Goal: Task Accomplishment & Management: Use online tool/utility

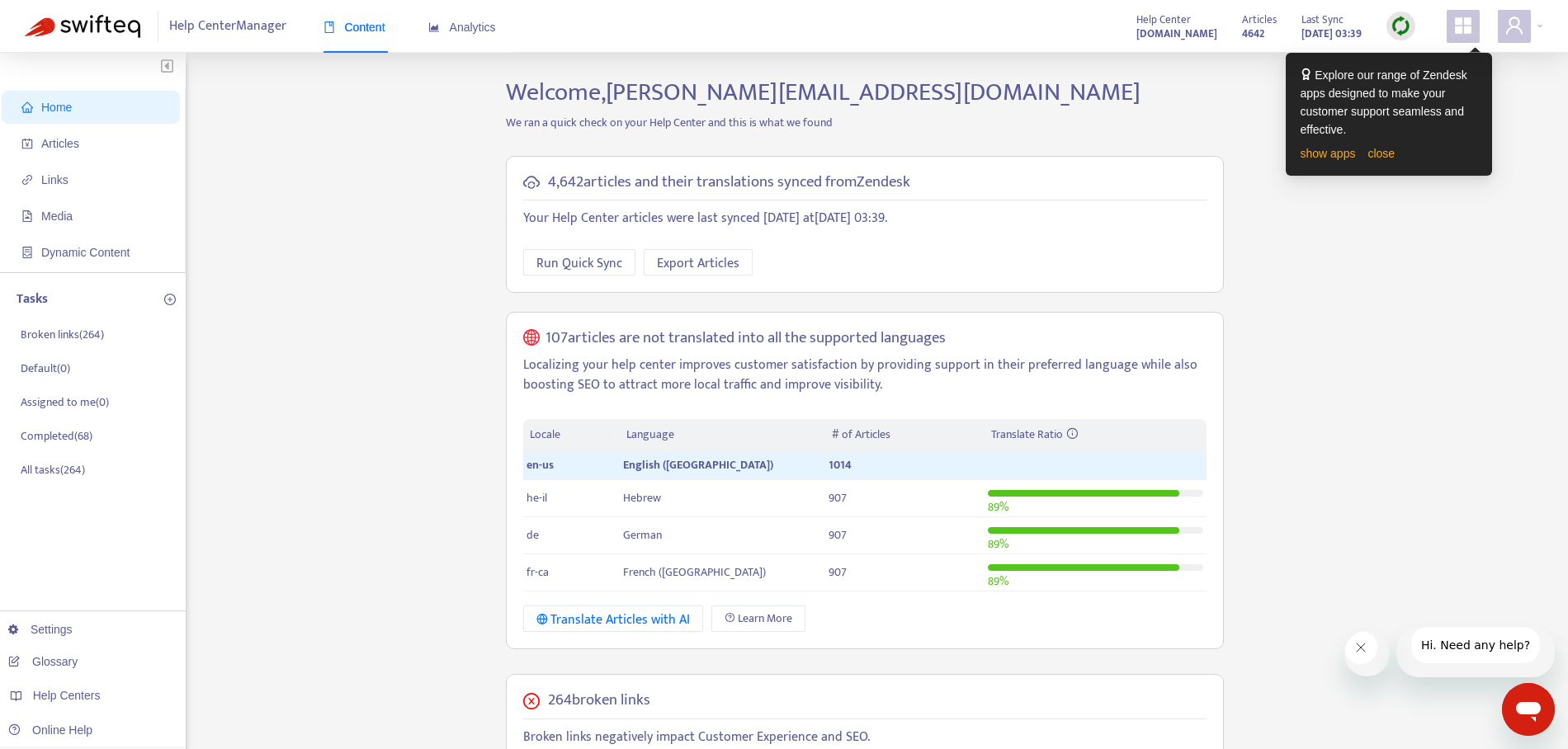
click at [478, 153] on div "Home Articles Links Media Dynamic Content Tasks Broken links ( 264 ) Default ( …" at bounding box center [784, 646] width 1518 height 1136
click at [78, 145] on span "Articles" at bounding box center [59, 143] width 38 height 13
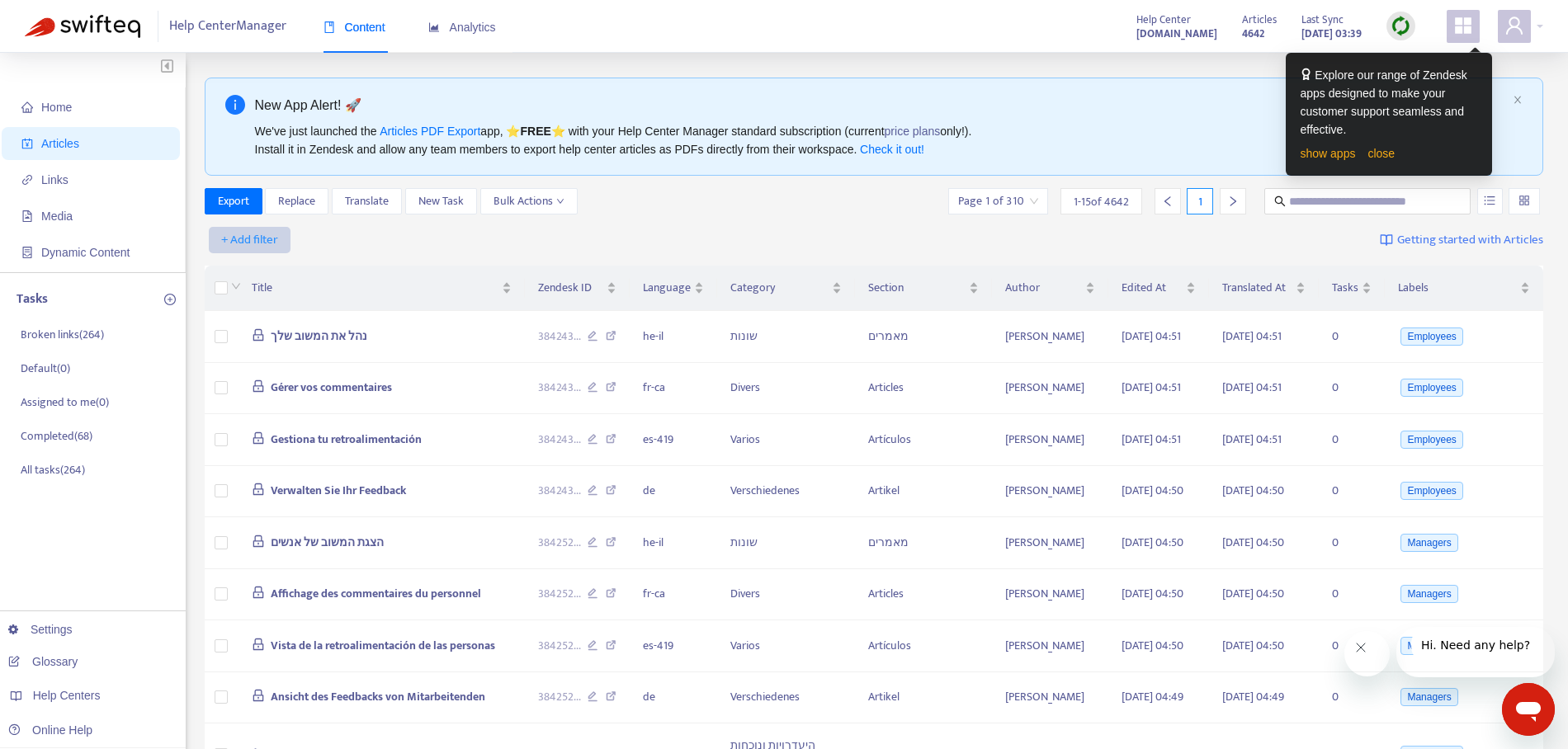
click at [260, 237] on span "+ Add filter" at bounding box center [250, 240] width 57 height 20
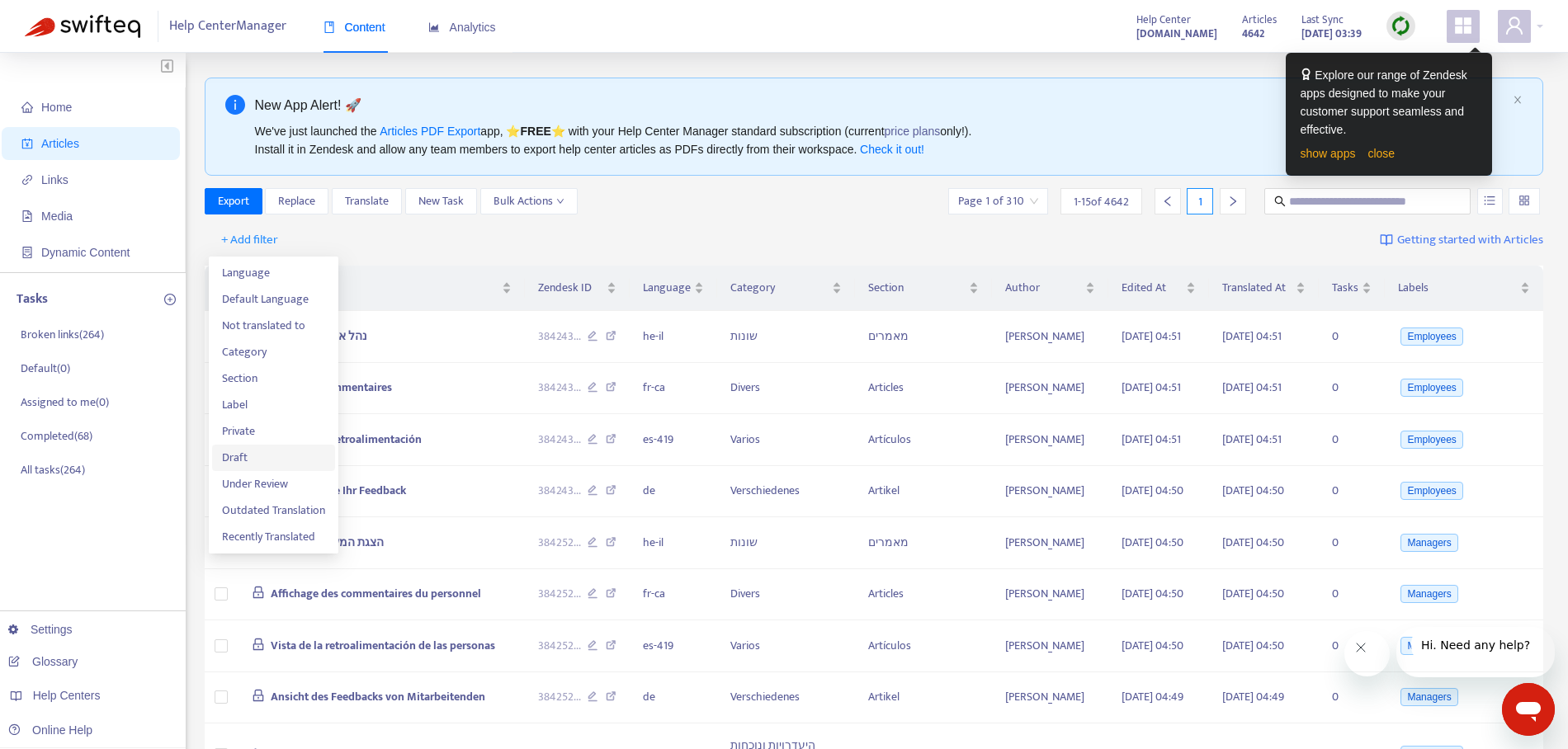
click at [280, 454] on span "Draft" at bounding box center [274, 458] width 103 height 18
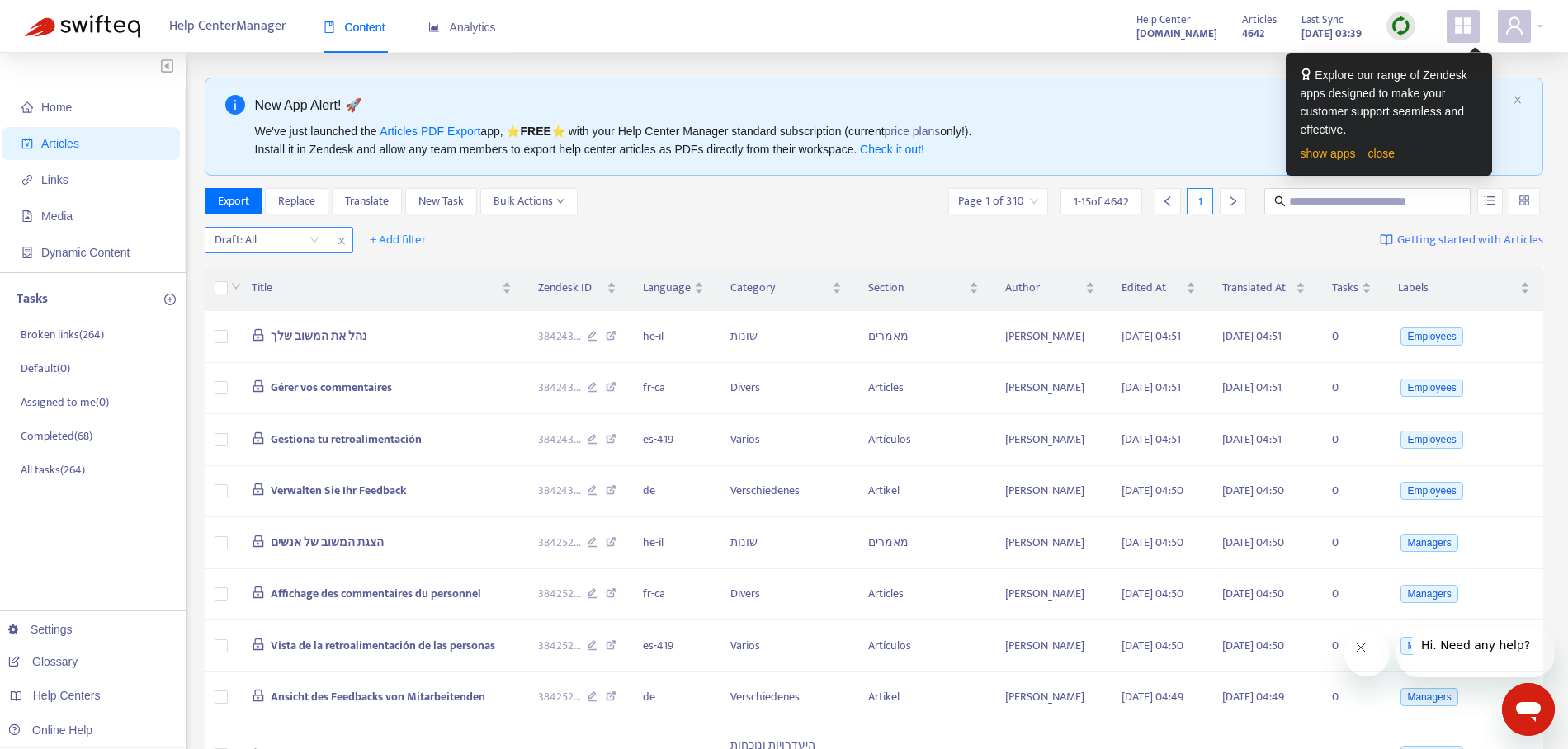
click at [315, 238] on input "search" at bounding box center [267, 240] width 105 height 25
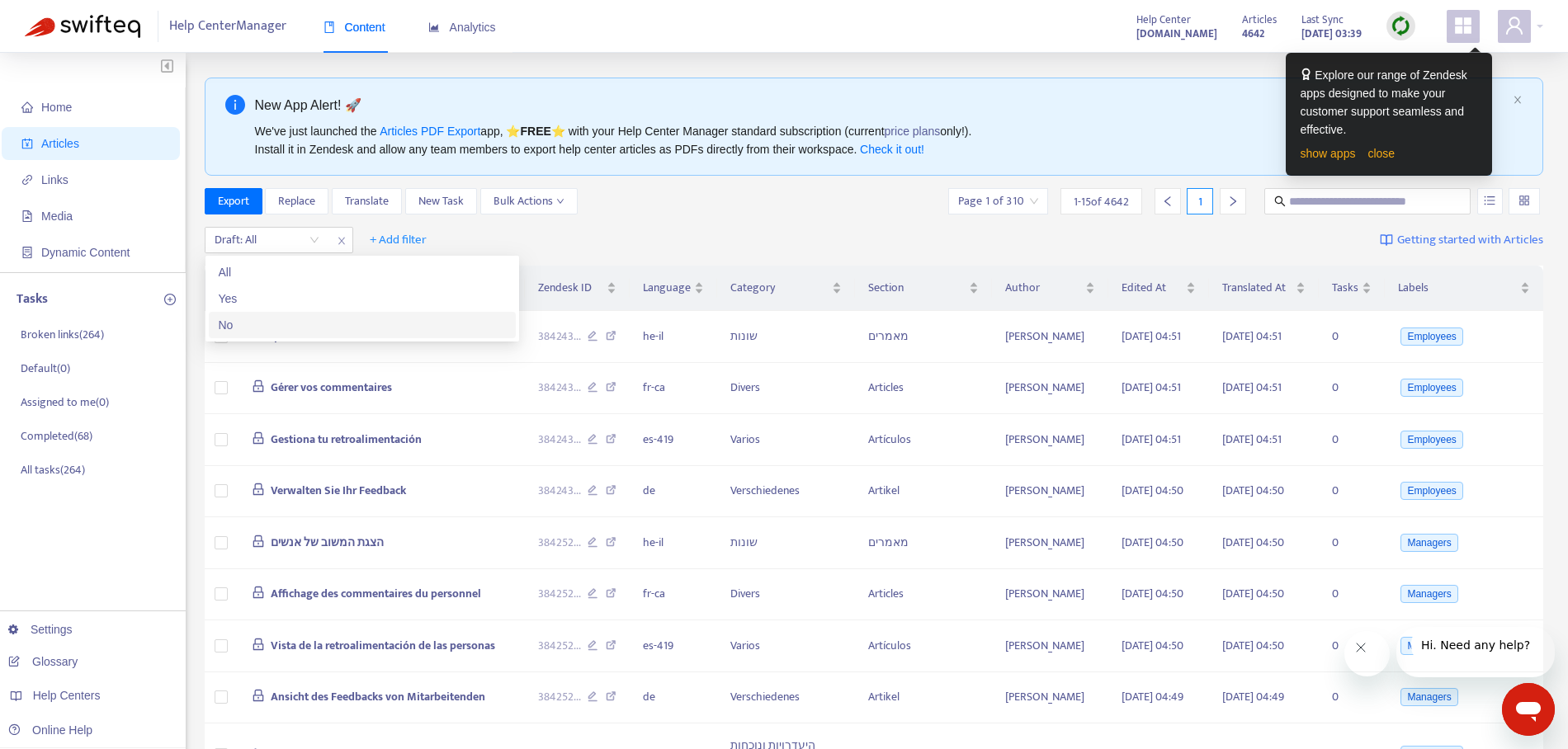
click at [272, 330] on div "No" at bounding box center [362, 325] width 287 height 18
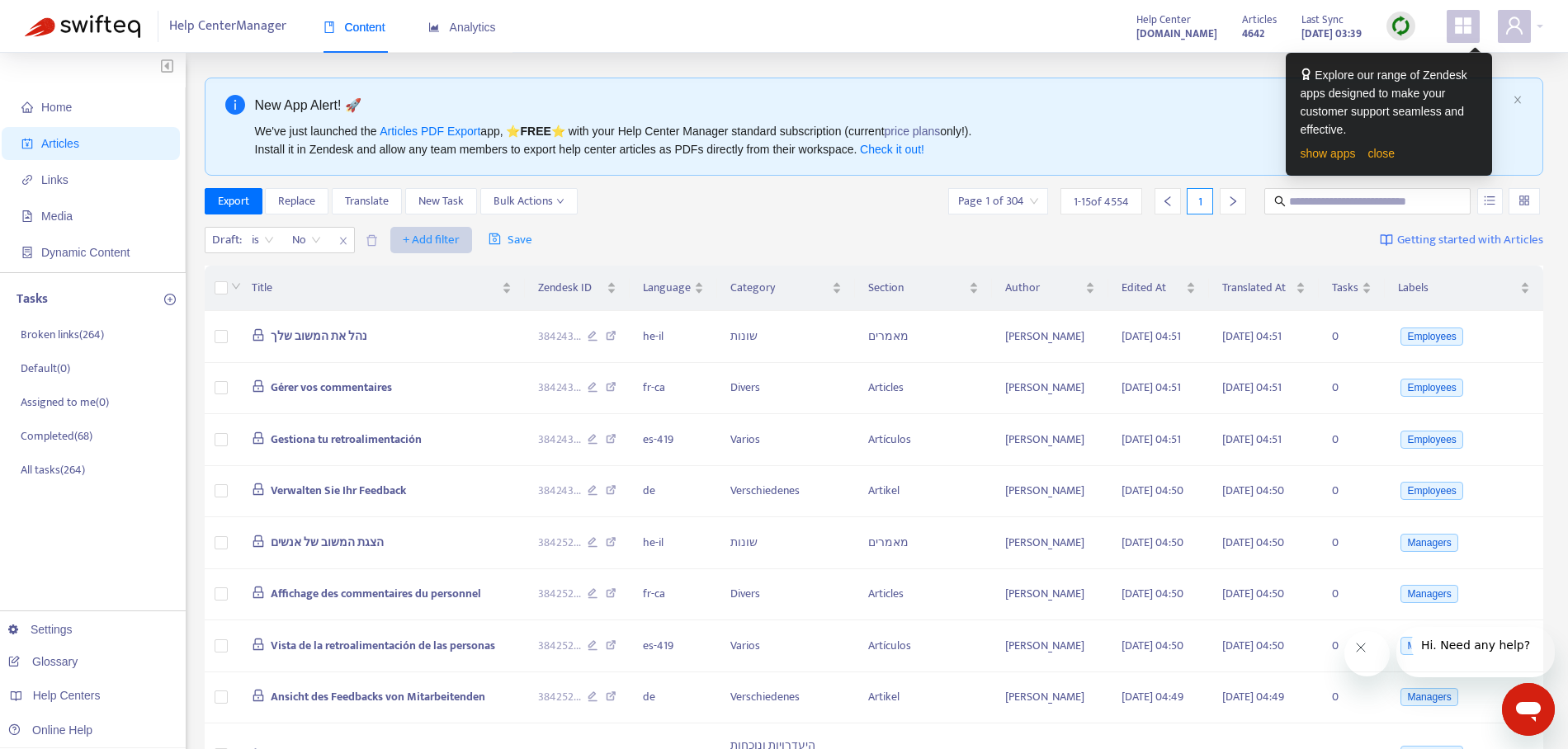
click at [417, 236] on span "+ Add filter" at bounding box center [431, 240] width 57 height 20
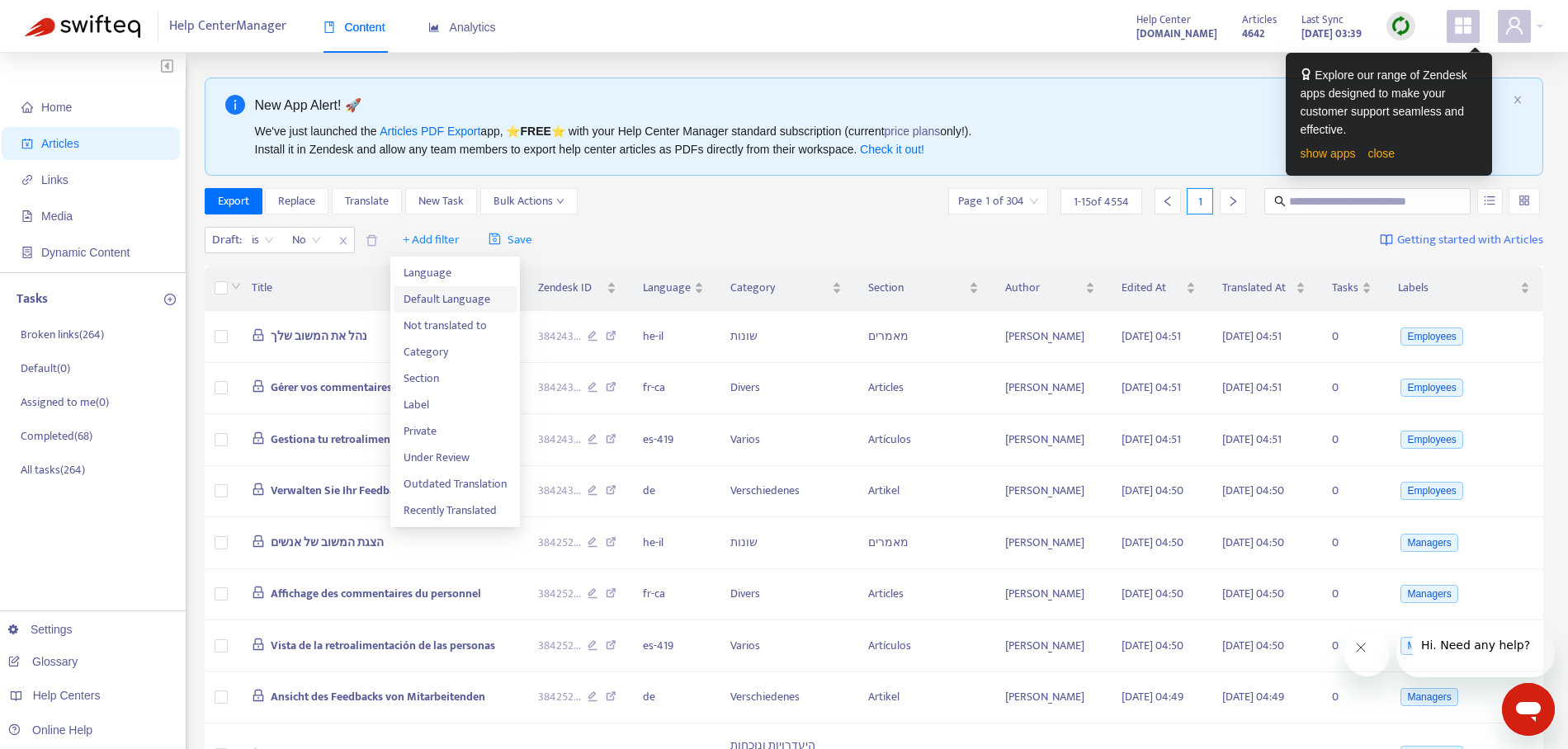
click at [429, 295] on span "Default Language" at bounding box center [456, 299] width 103 height 18
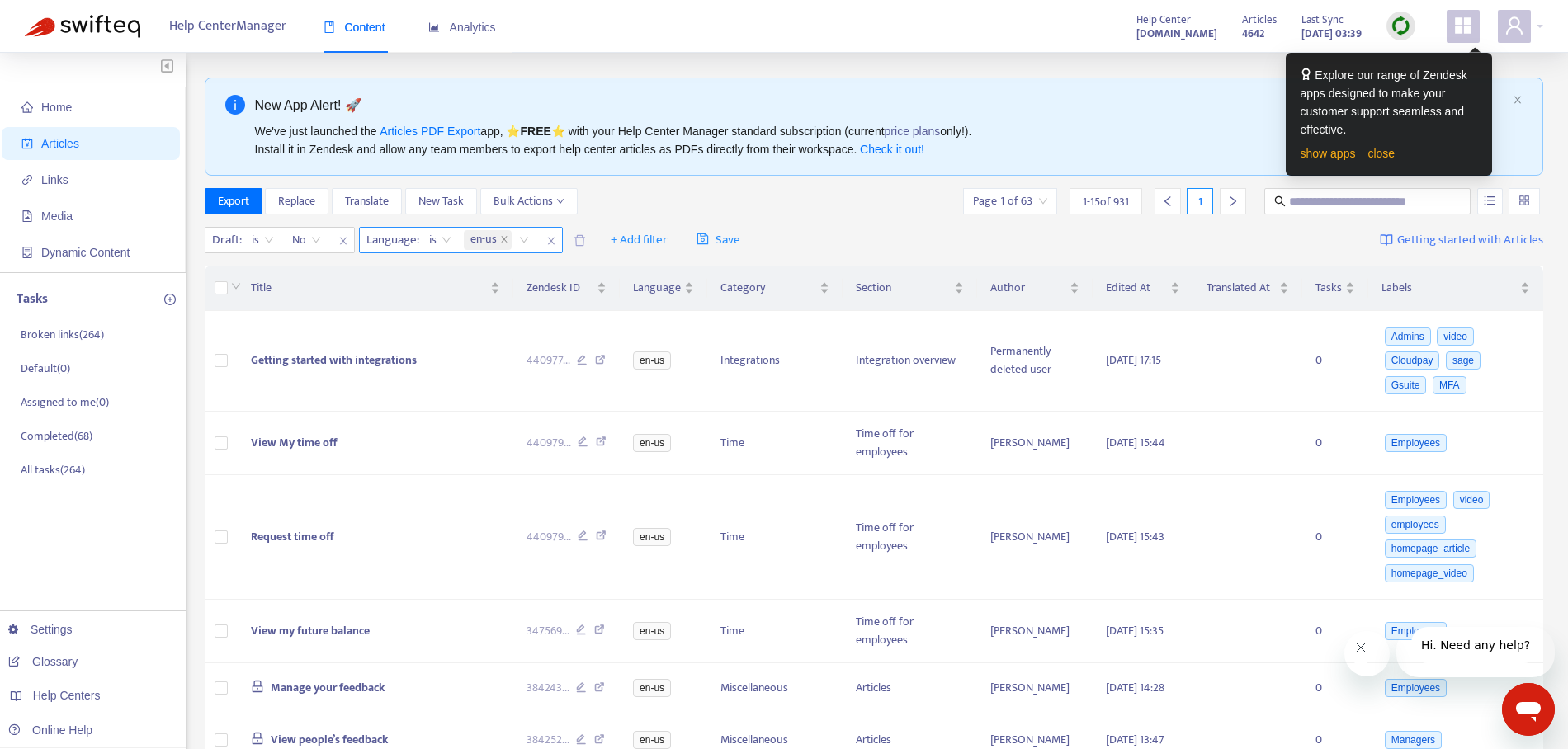
click at [445, 241] on span "is" at bounding box center [440, 240] width 23 height 25
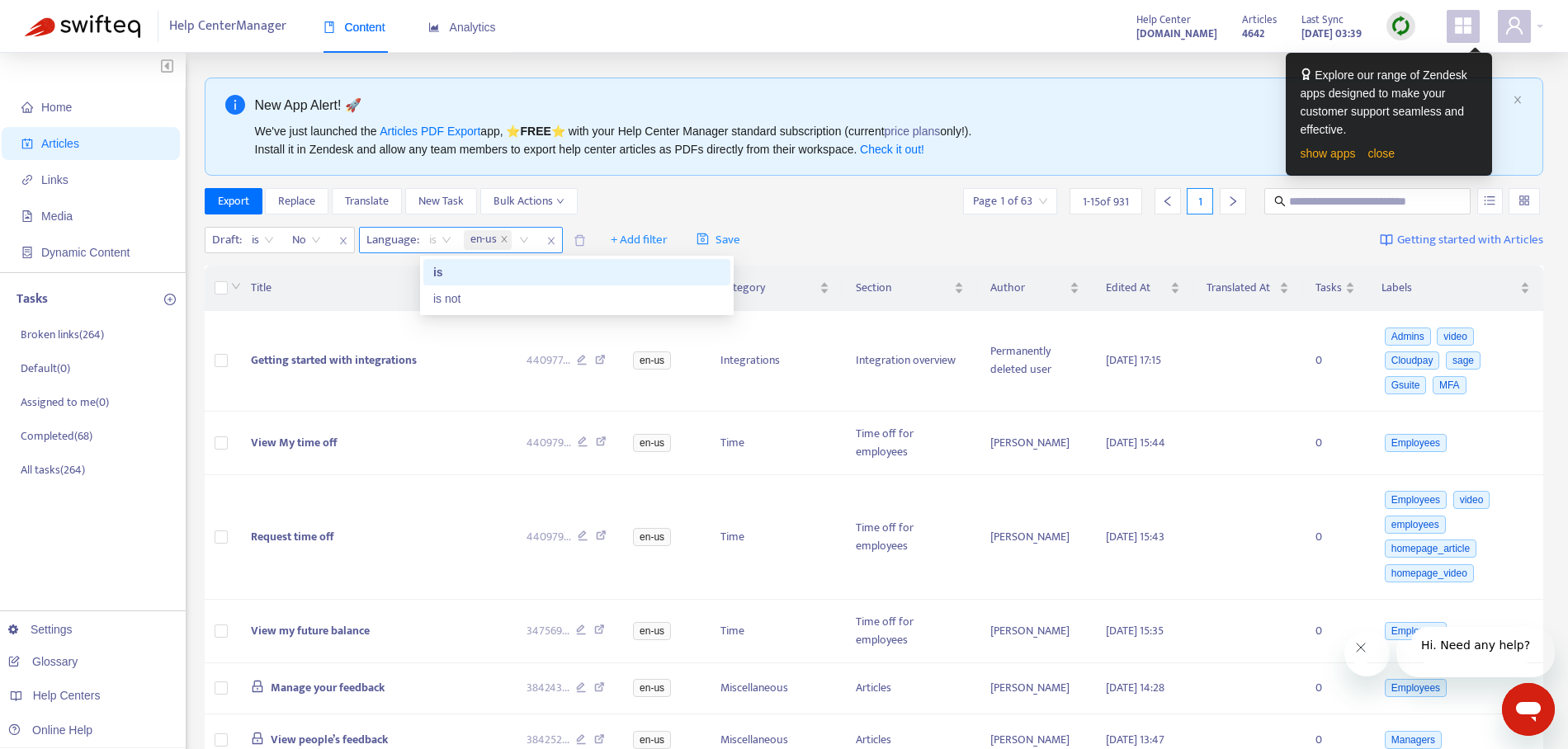
click at [441, 239] on span "is" at bounding box center [440, 240] width 23 height 25
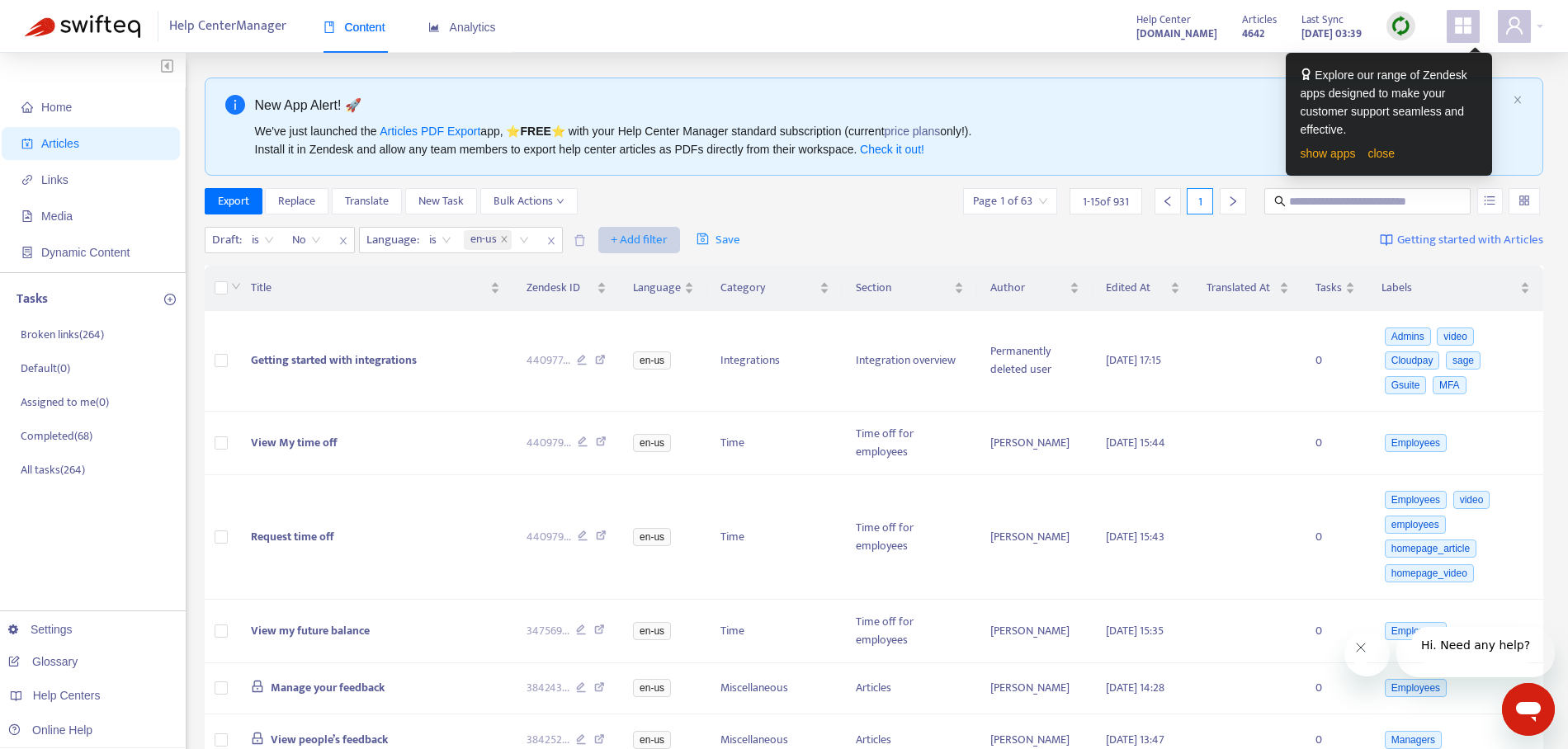
click at [638, 238] on span "+ Add filter" at bounding box center [639, 240] width 57 height 20
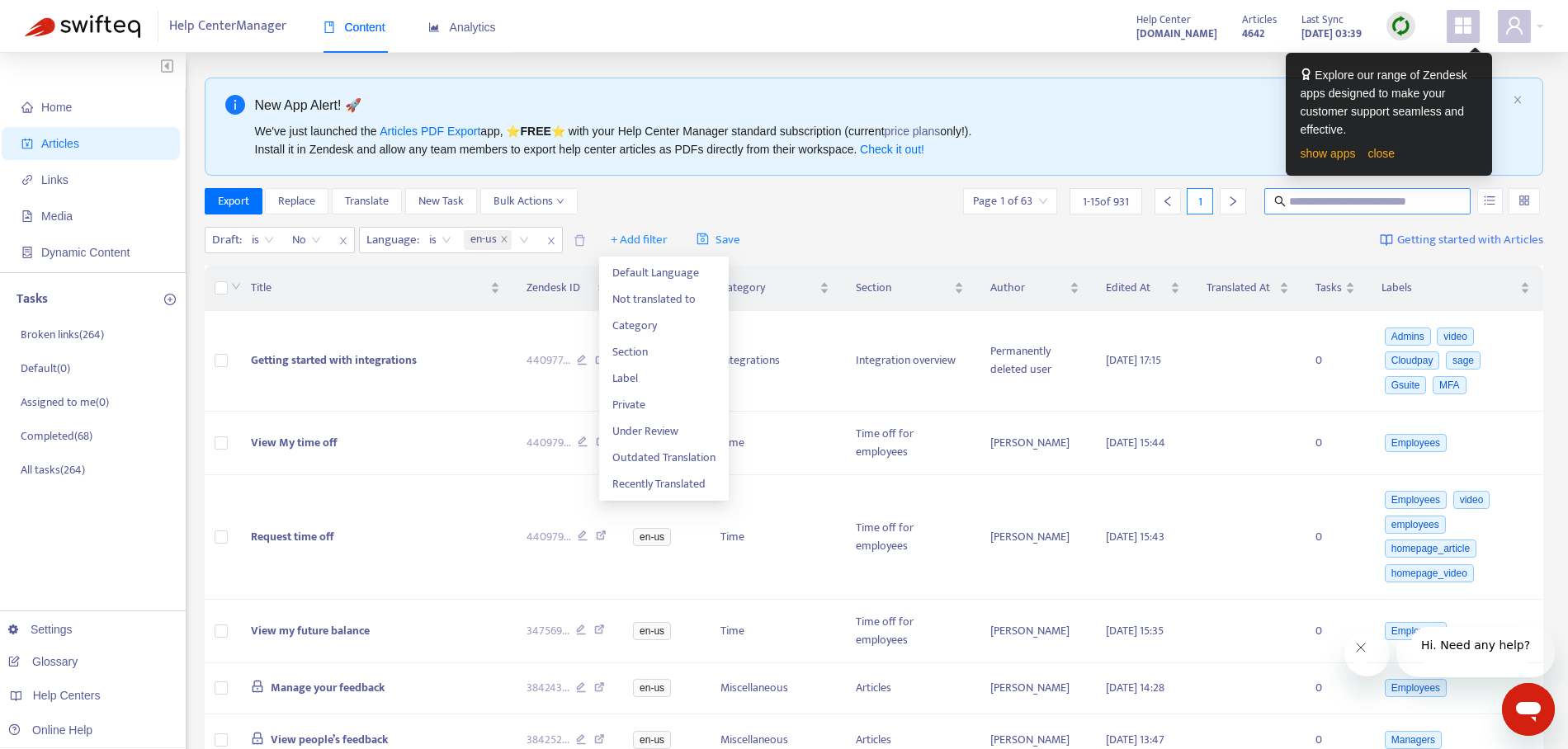
click at [1340, 203] on input "text" at bounding box center [1368, 201] width 159 height 18
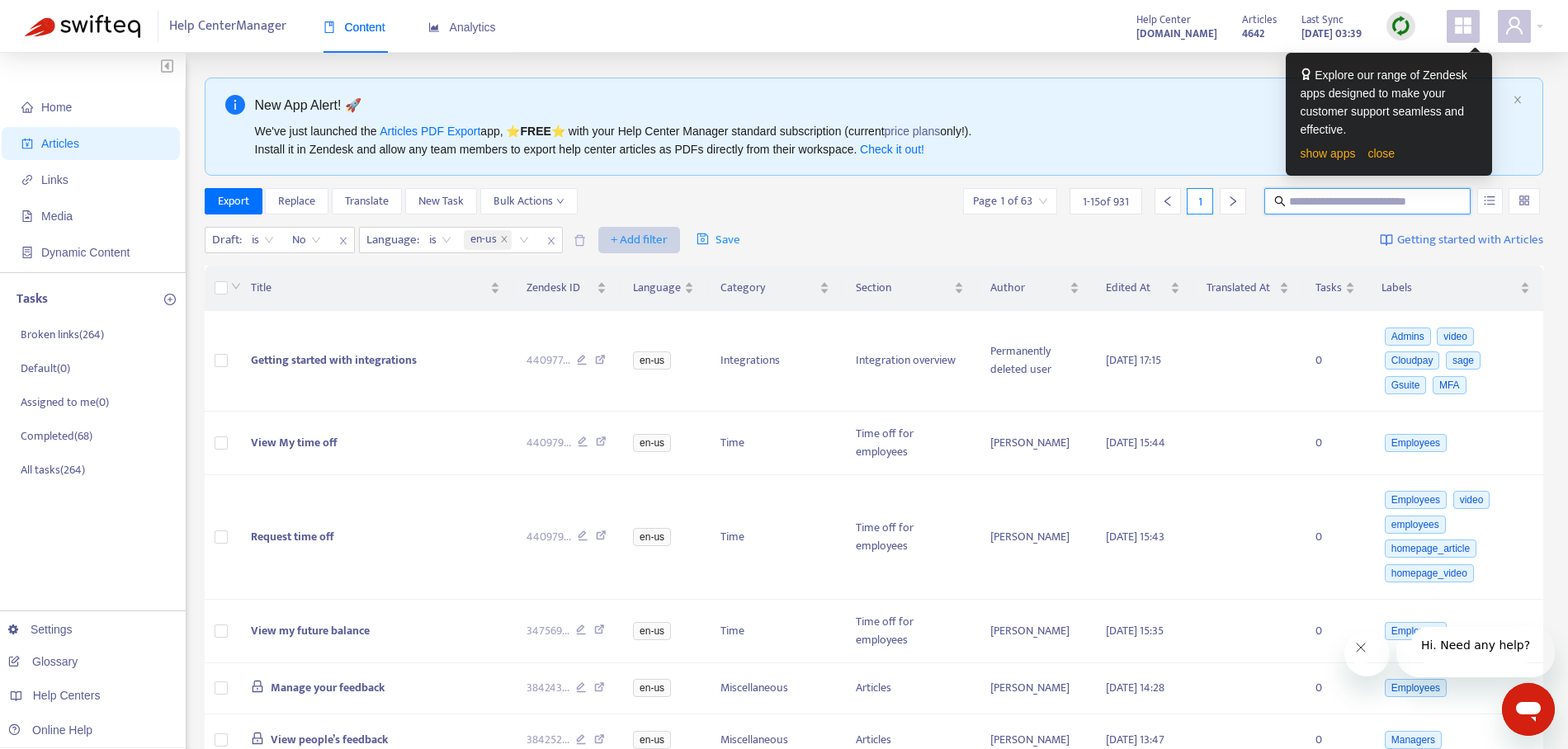
click at [644, 240] on span "+ Add filter" at bounding box center [639, 240] width 57 height 20
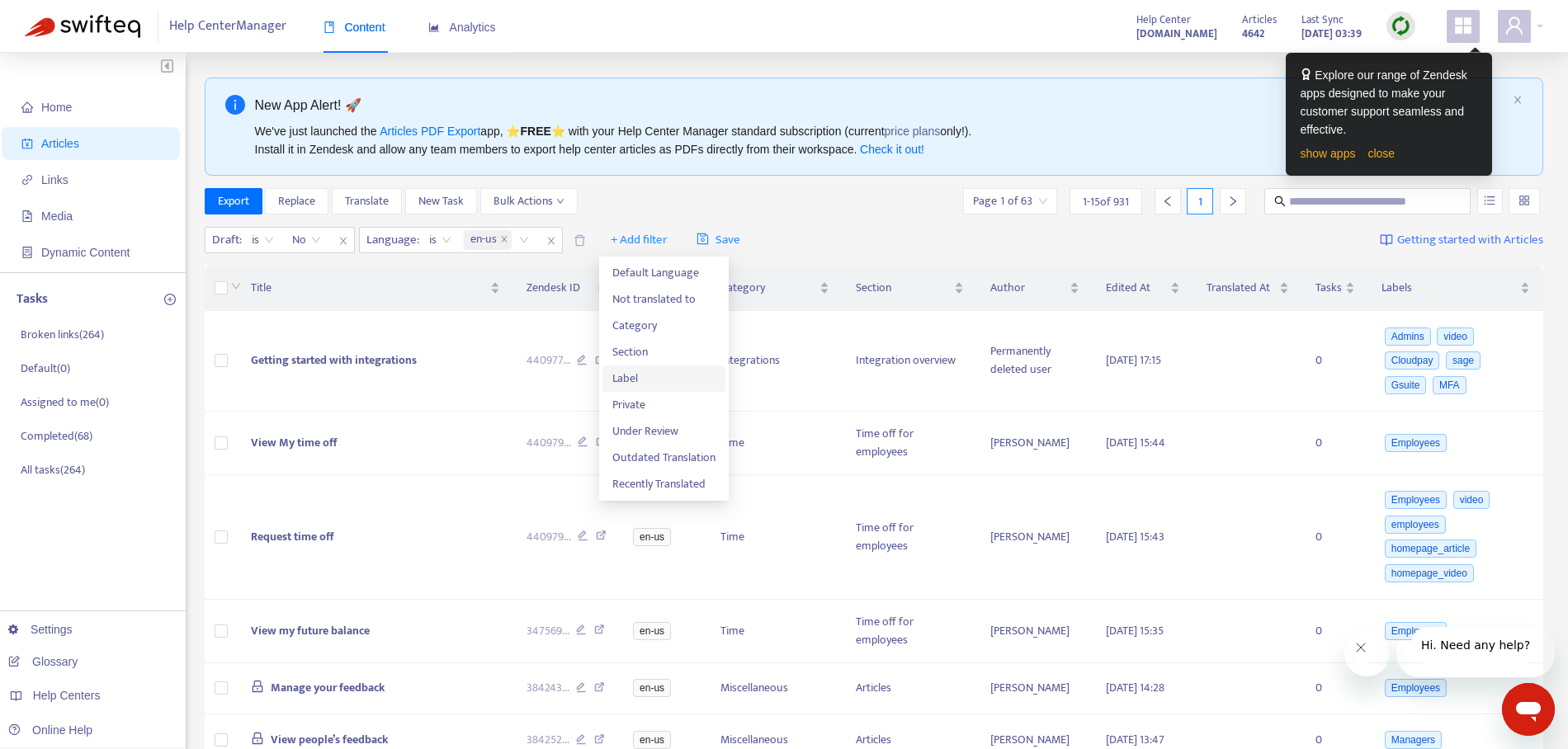
click at [639, 372] on span "Label" at bounding box center [664, 379] width 103 height 18
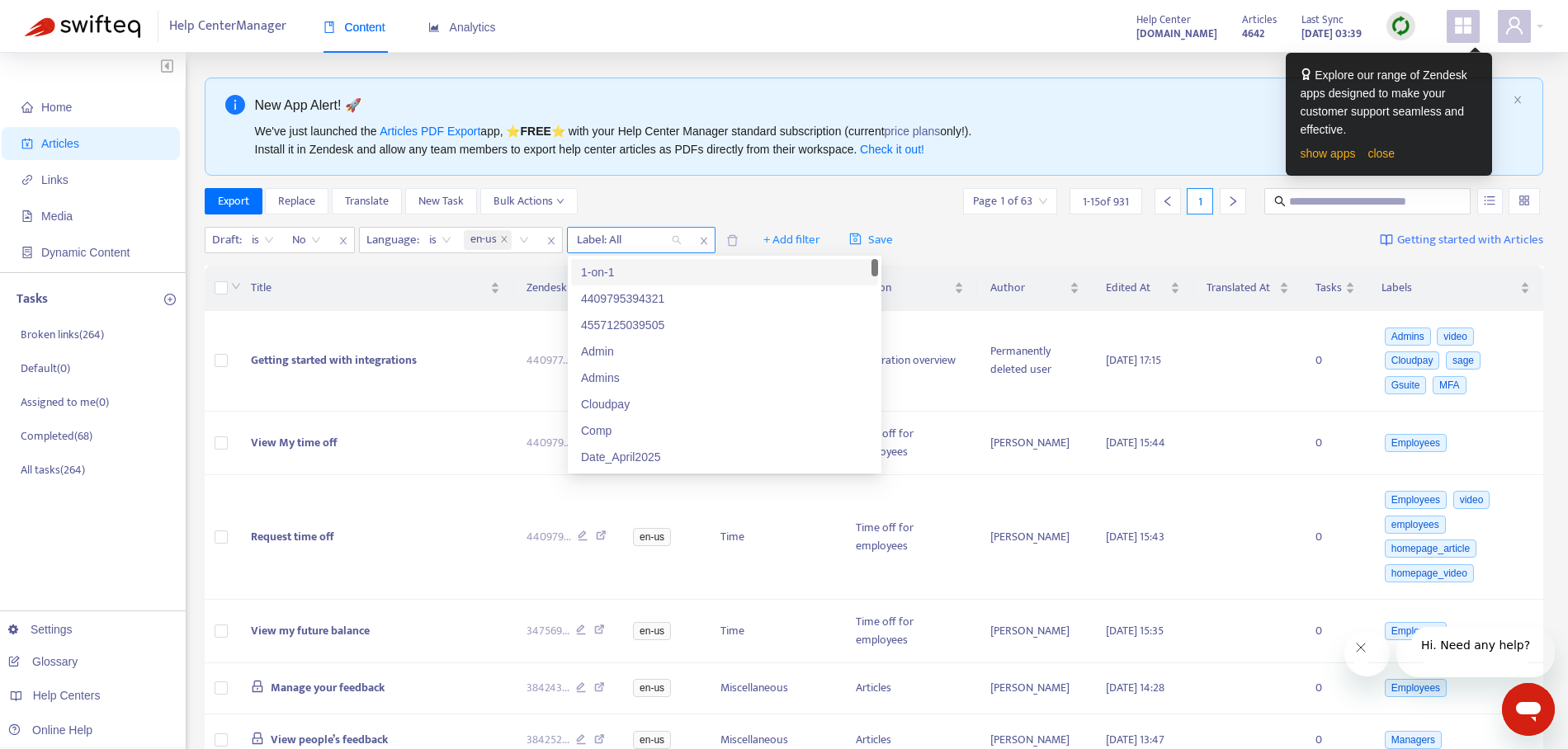
click at [678, 241] on div "Label: All" at bounding box center [628, 240] width 123 height 25
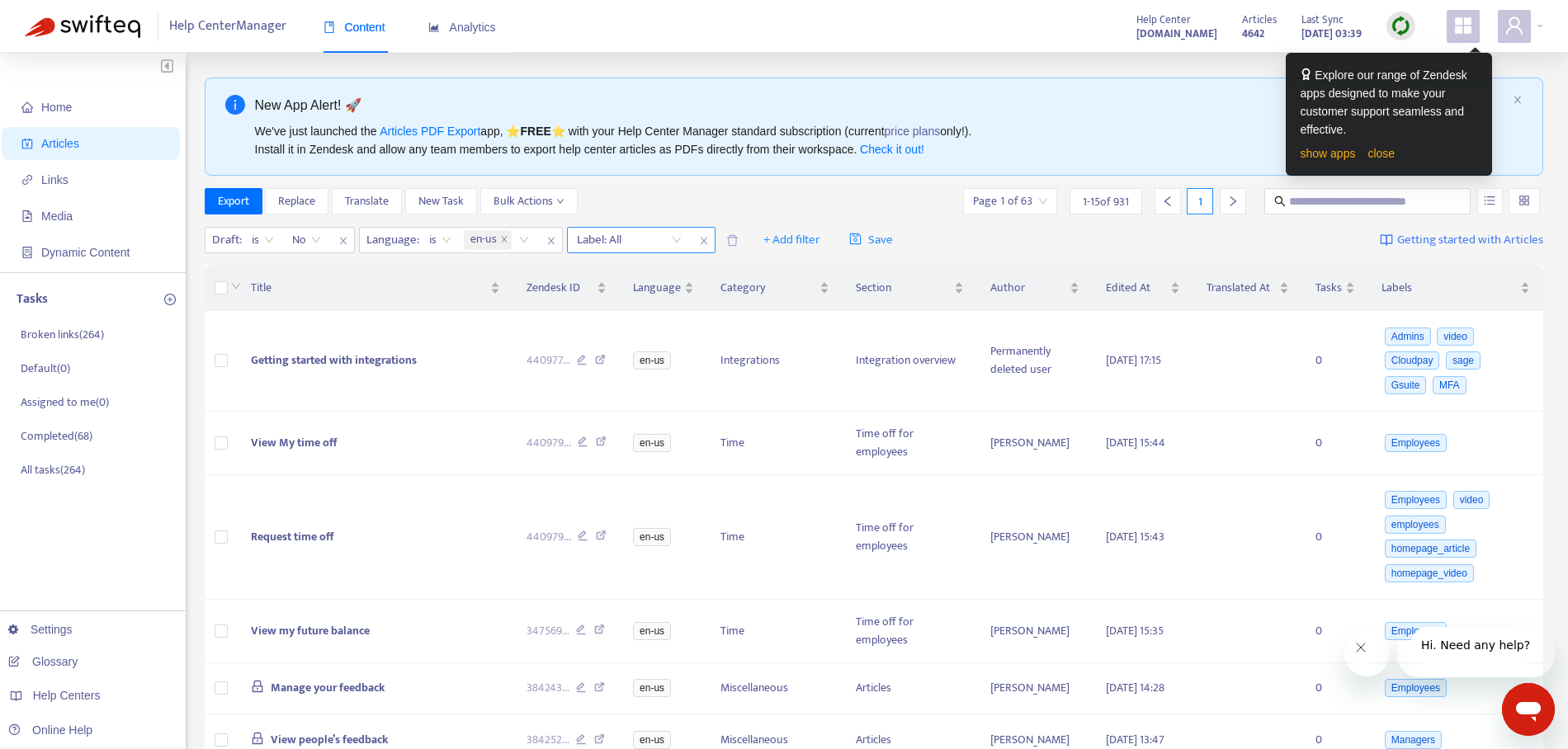
click at [618, 241] on div at bounding box center [621, 240] width 100 height 20
click at [674, 242] on div "Label: All" at bounding box center [628, 240] width 123 height 25
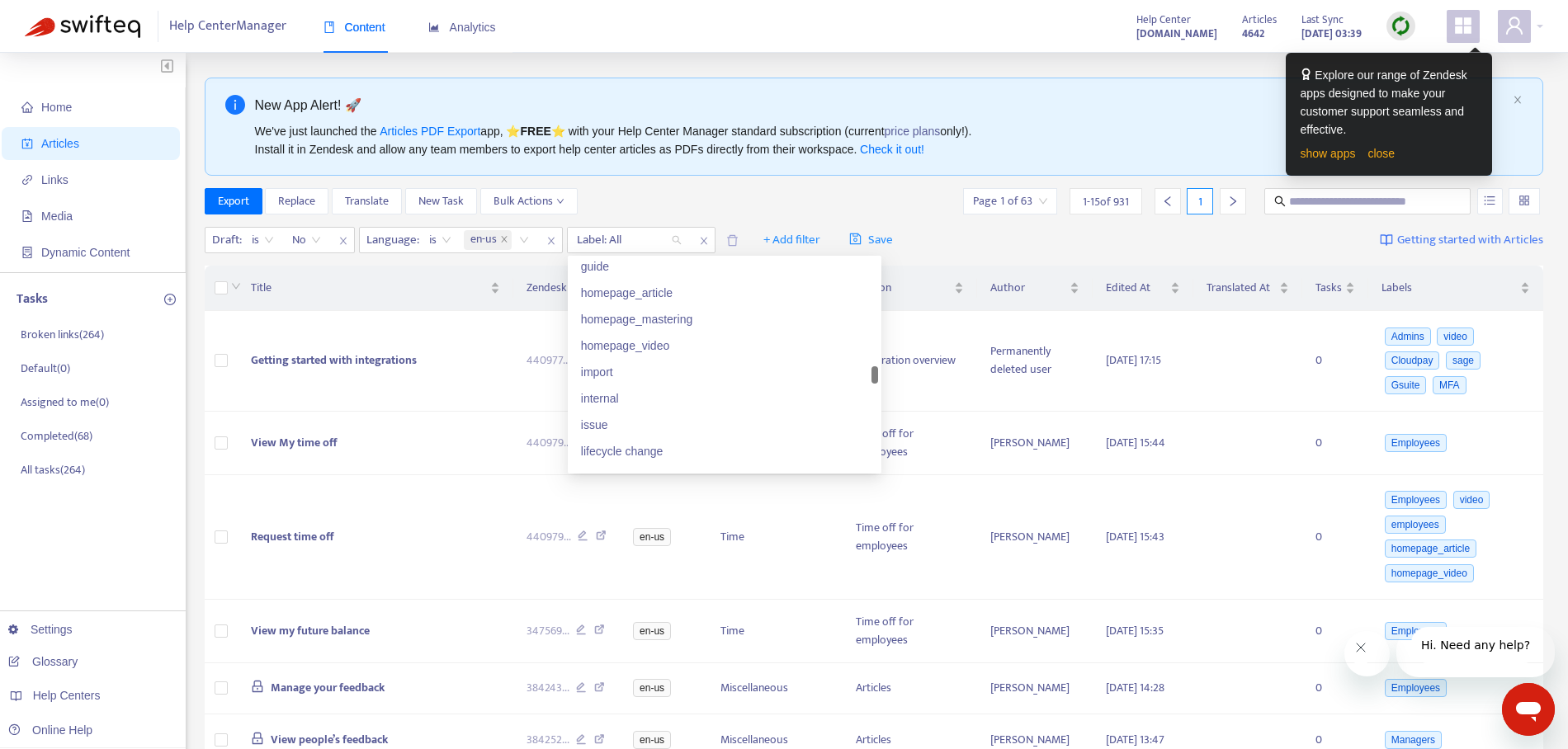
scroll to position [1596, 0]
click at [620, 392] on div "internal" at bounding box center [724, 391] width 287 height 18
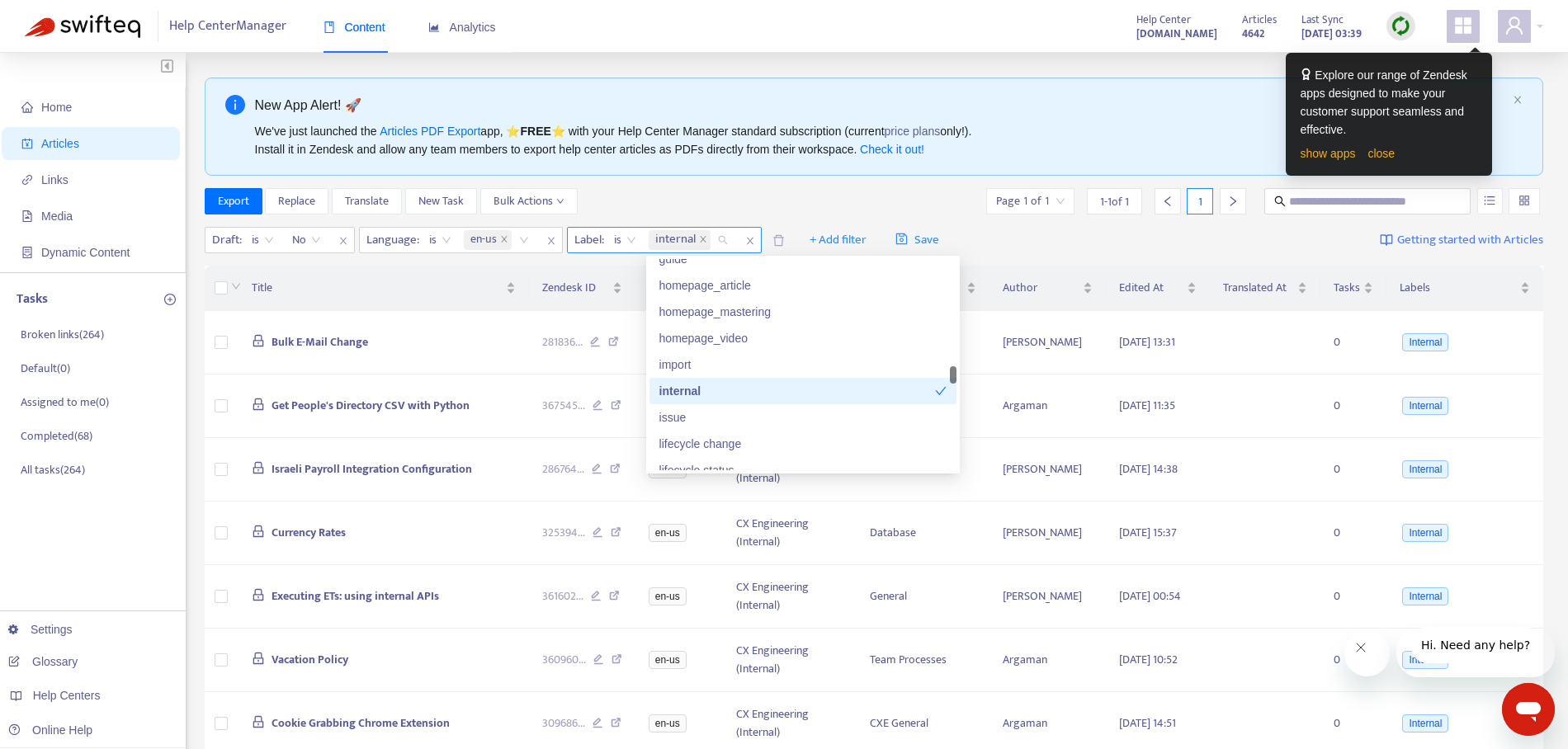
click at [628, 239] on span "is" at bounding box center [625, 240] width 23 height 25
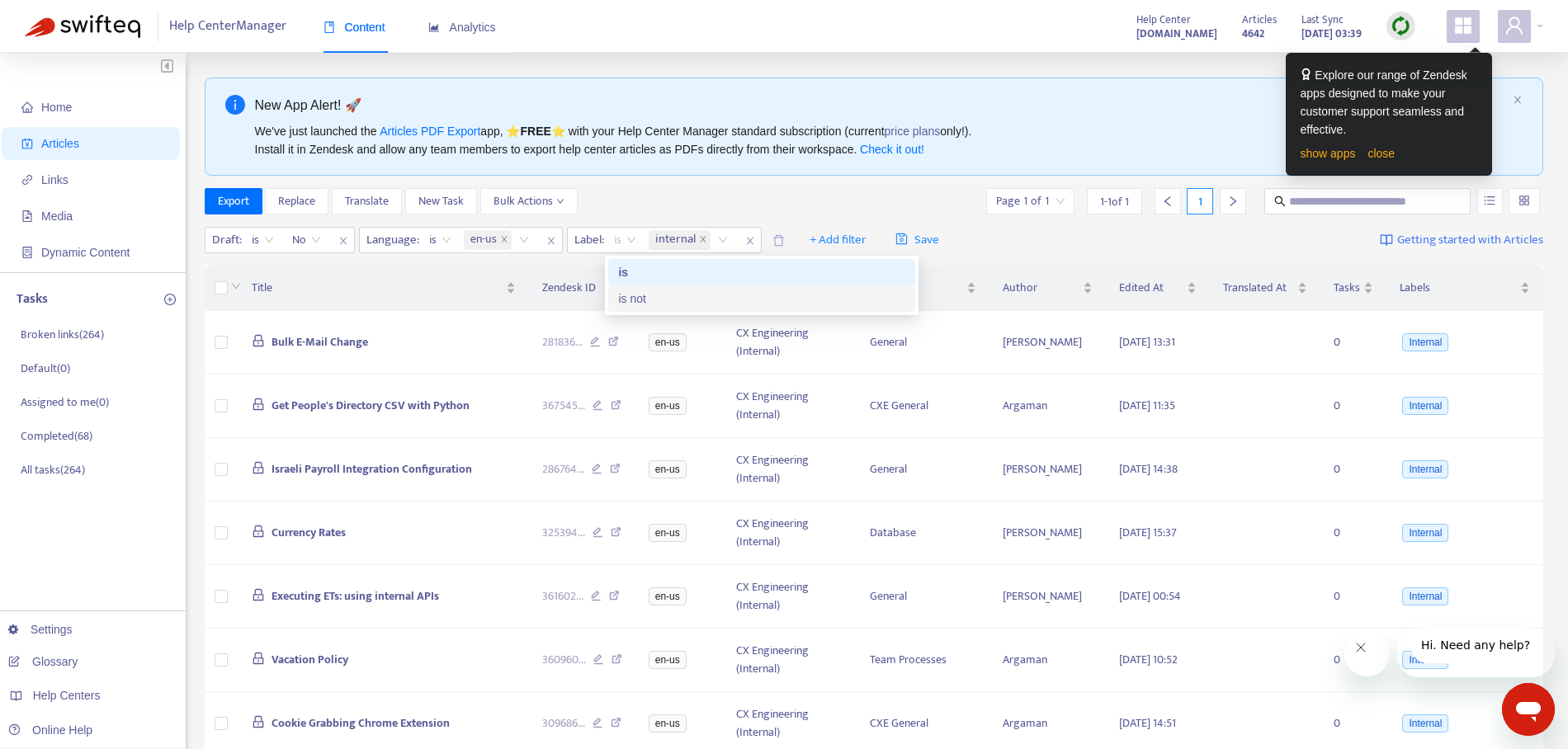
click at [628, 297] on div "is not" at bounding box center [762, 299] width 287 height 18
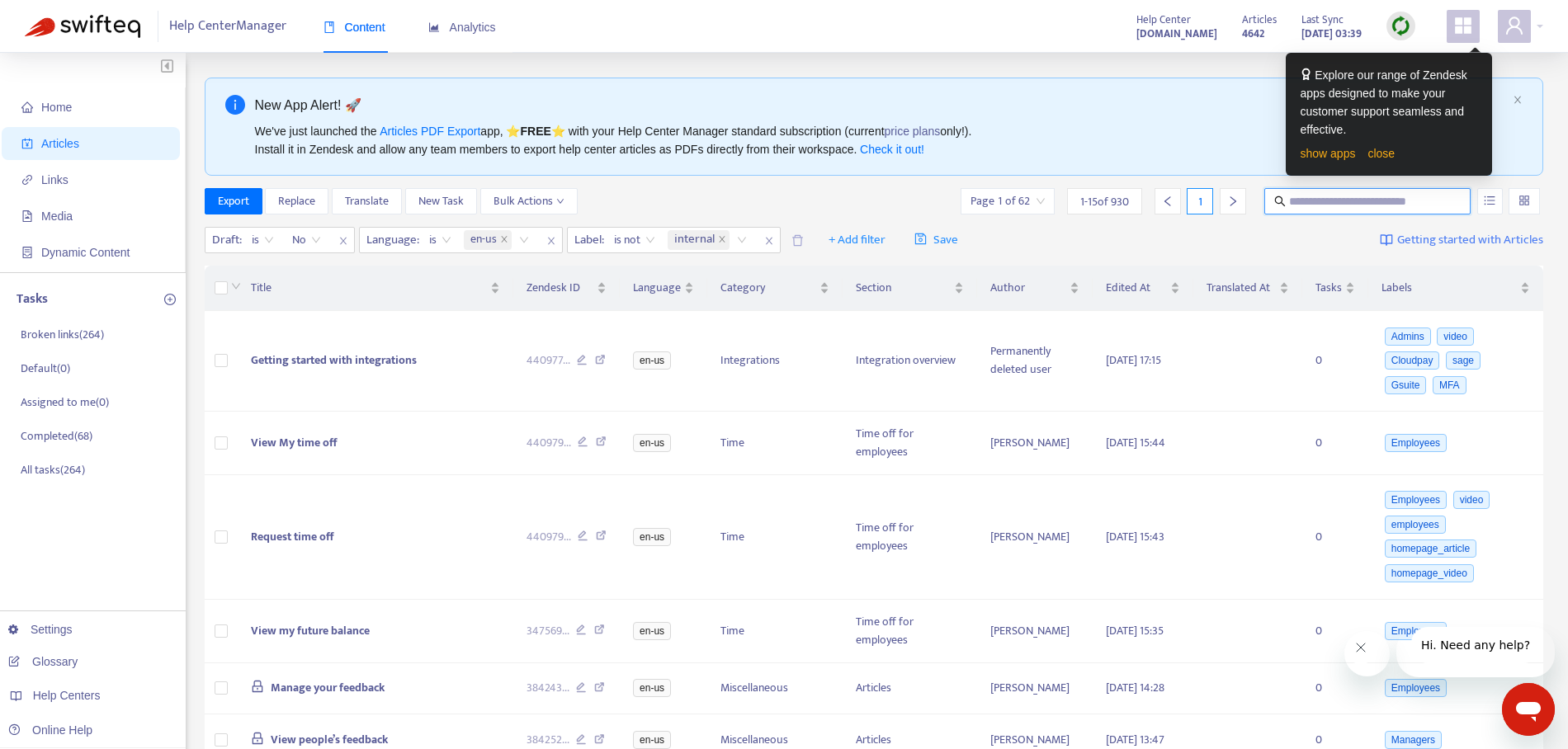
click at [1294, 199] on input "text" at bounding box center [1368, 201] width 159 height 18
type input "**********"
click at [1389, 153] on link "close" at bounding box center [1380, 153] width 28 height 13
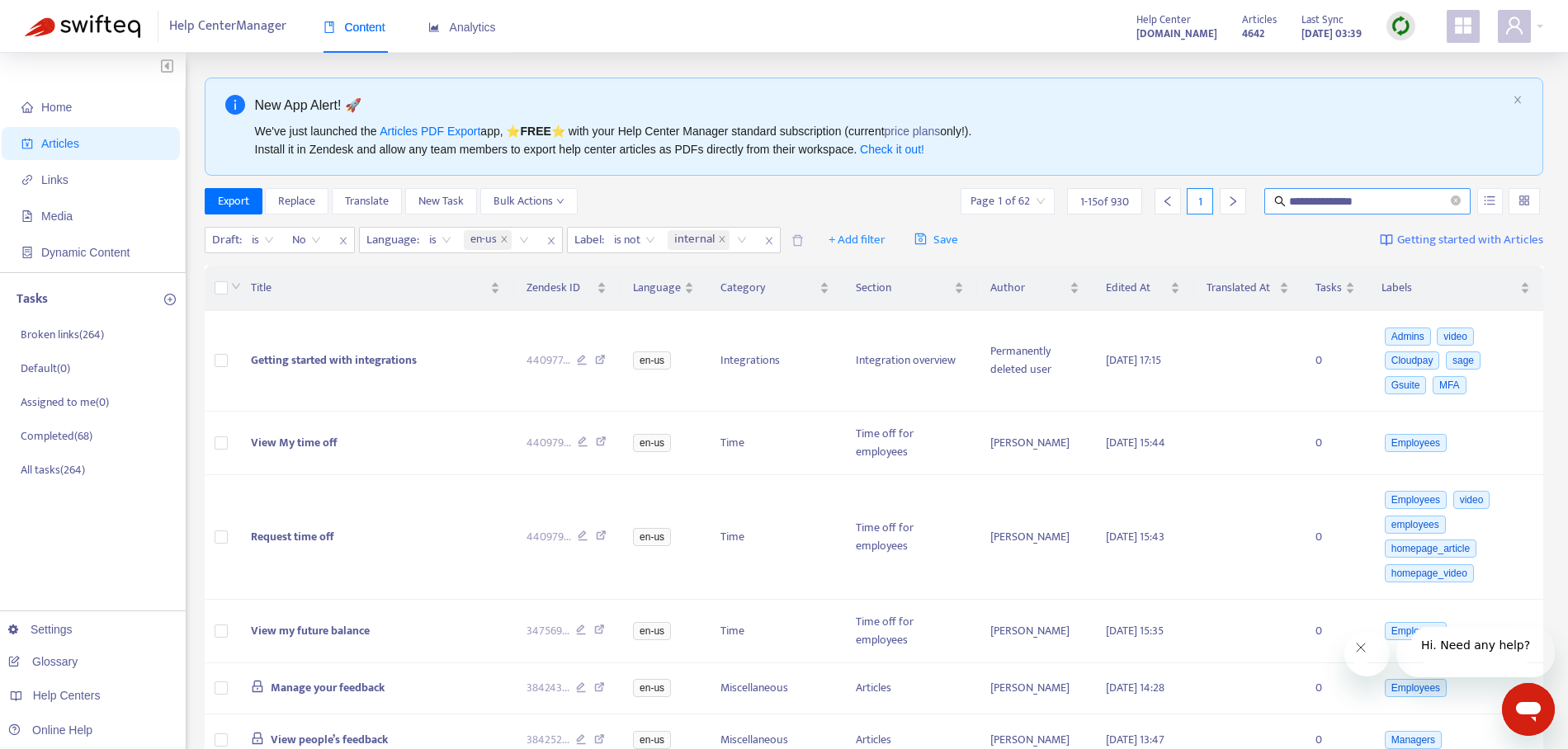
click at [1397, 200] on input "**********" at bounding box center [1368, 201] width 159 height 18
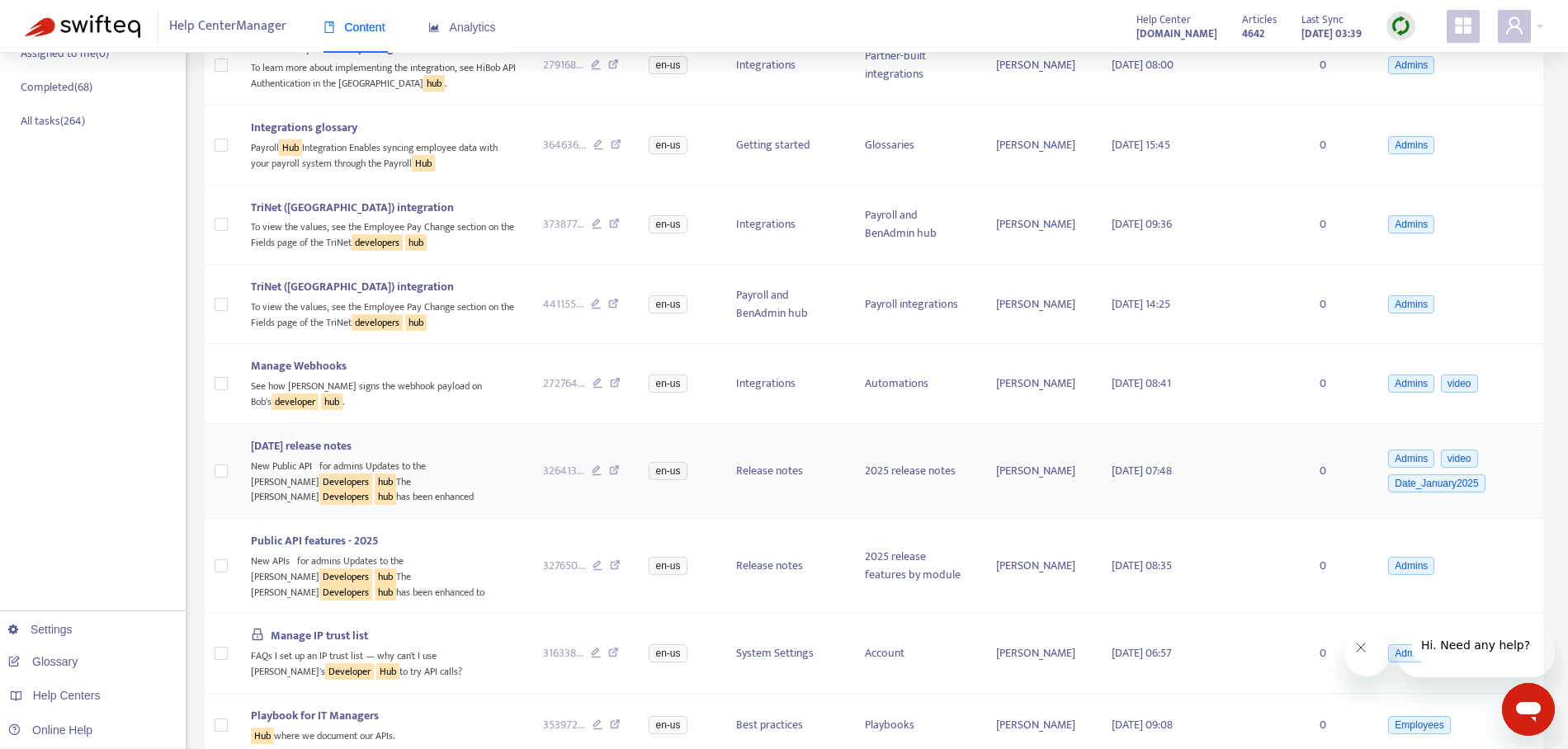
scroll to position [357, 0]
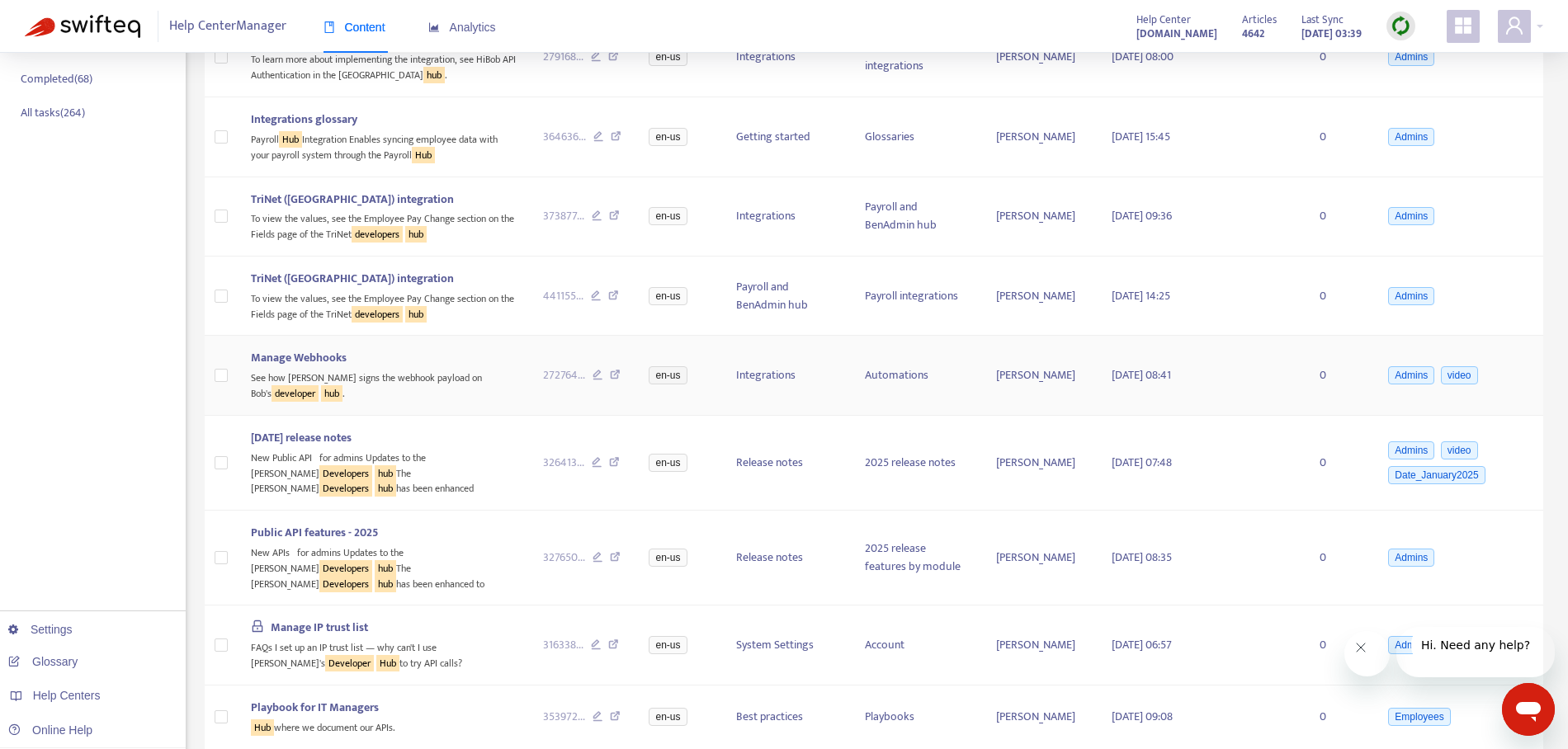
click at [610, 372] on icon at bounding box center [615, 377] width 11 height 15
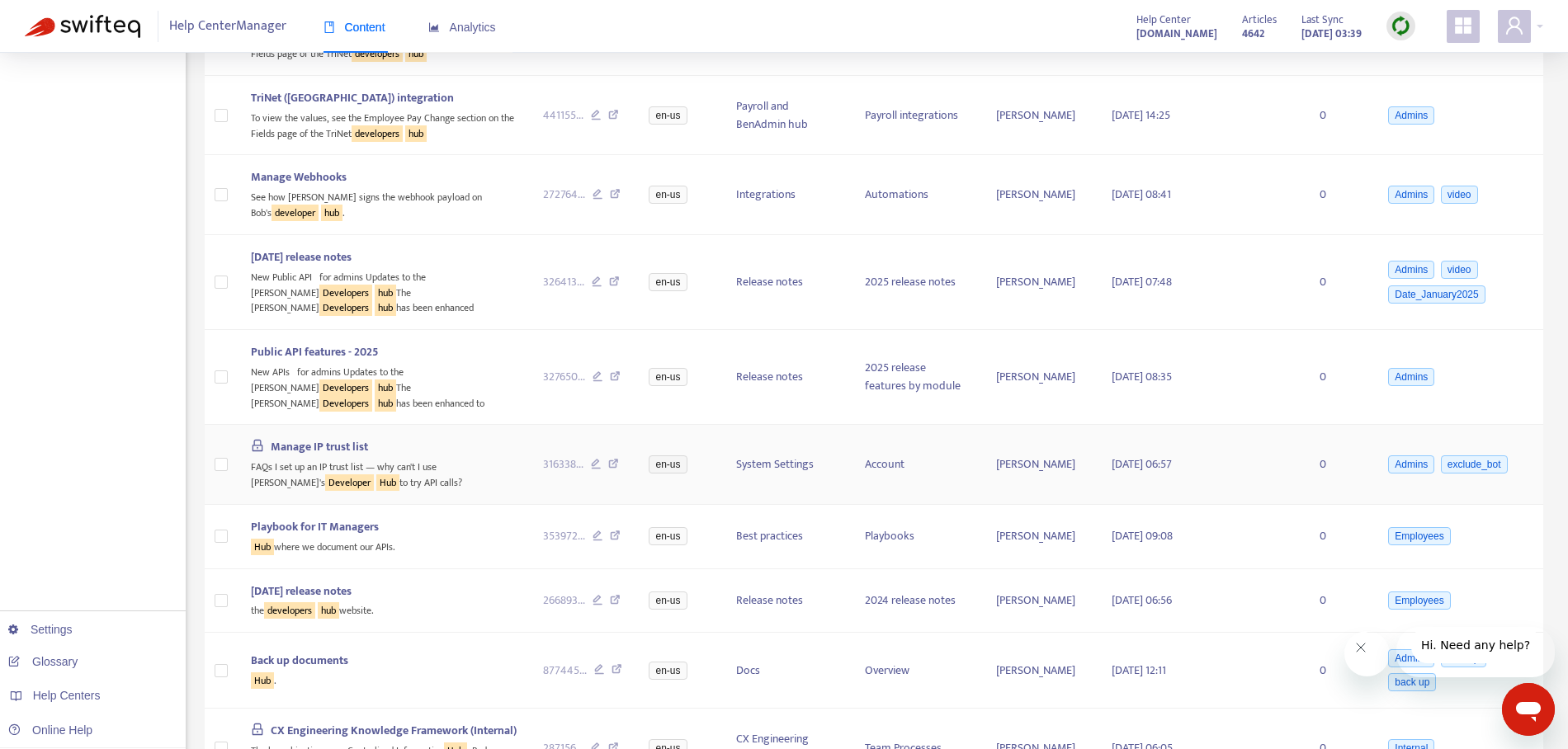
scroll to position [539, 0]
click at [608, 458] on icon at bounding box center [613, 465] width 11 height 15
click at [610, 530] on icon at bounding box center [615, 537] width 11 height 15
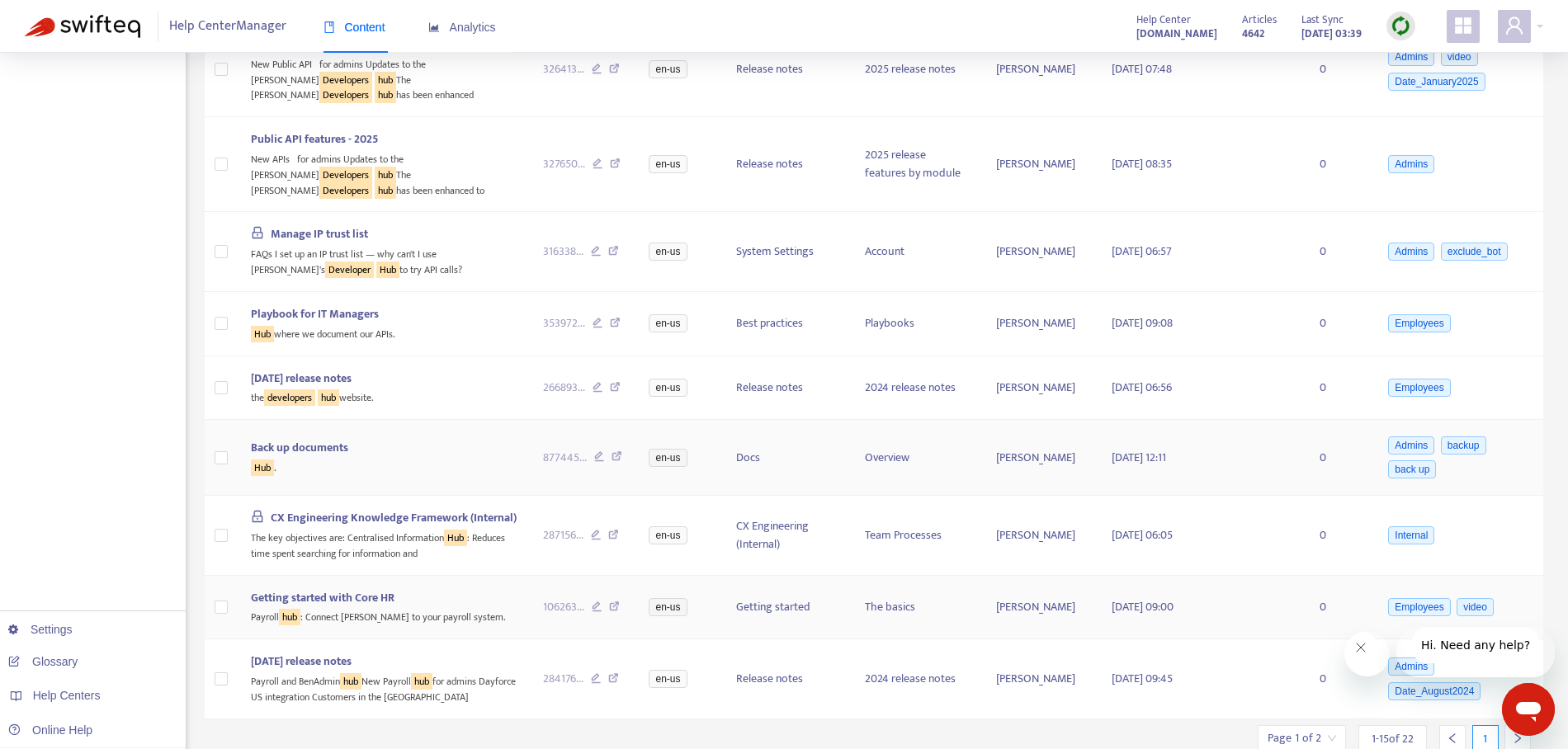
scroll to position [752, 0]
click at [594, 450] on icon at bounding box center [599, 457] width 11 height 15
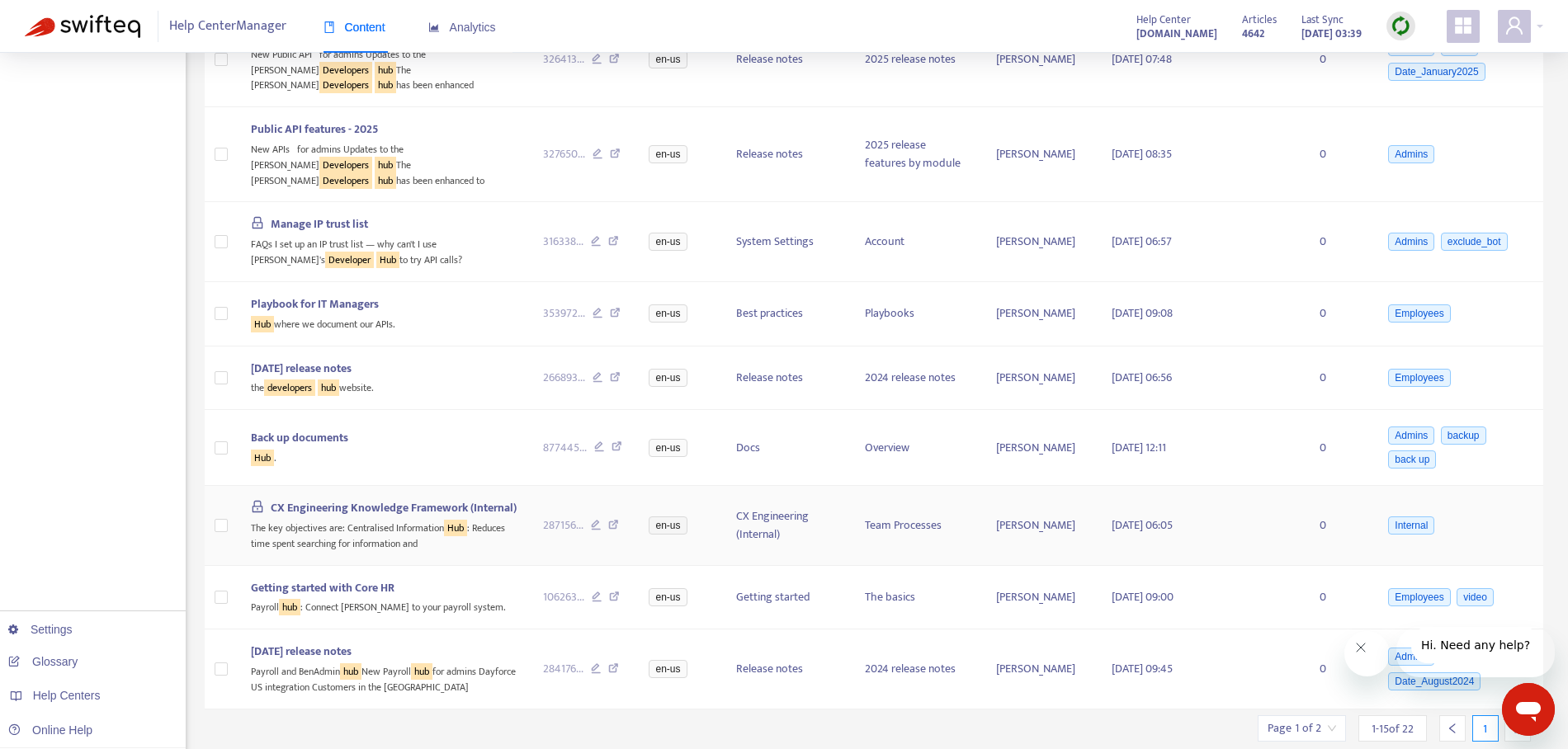
scroll to position [766, 0]
